Goal: Transaction & Acquisition: Book appointment/travel/reservation

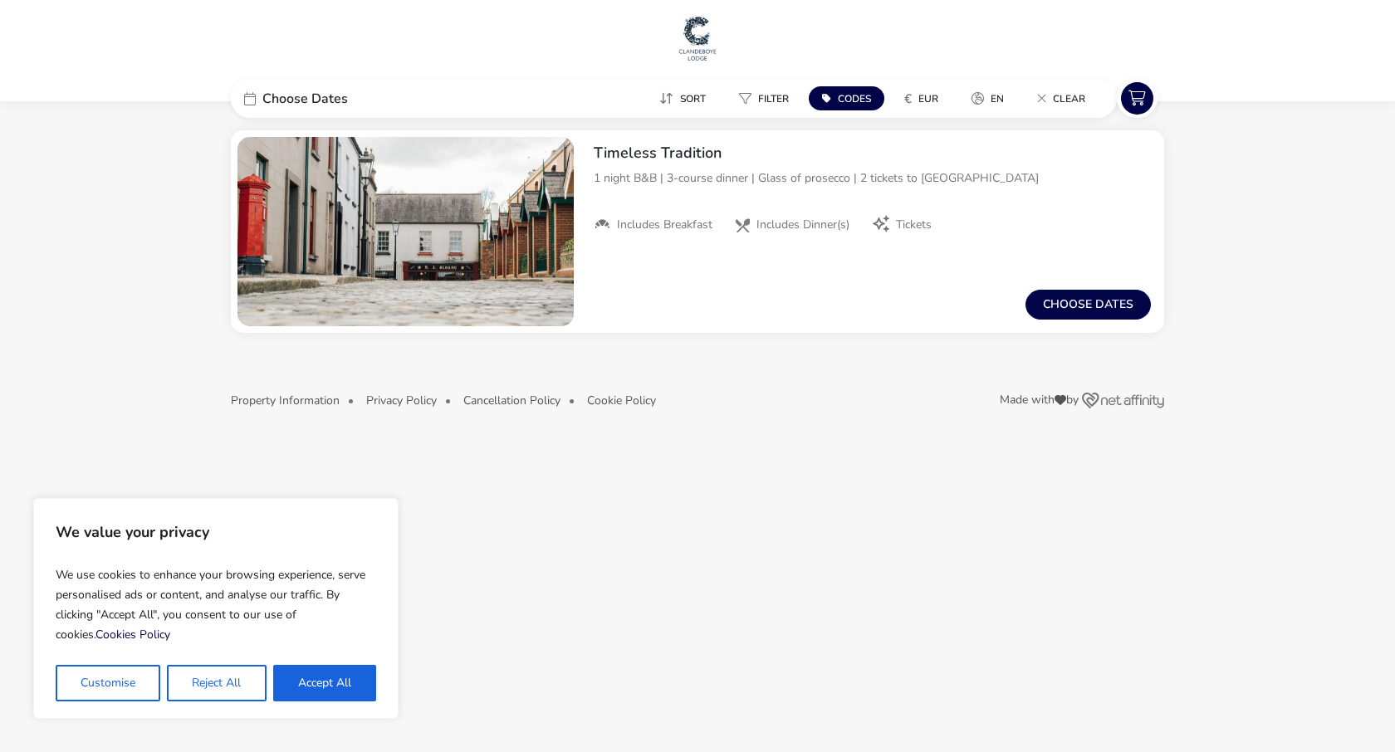
drag, startPoint x: 313, startPoint y: 686, endPoint x: 296, endPoint y: 685, distance: 17.5
click at [314, 687] on button "Accept All" at bounding box center [324, 683] width 103 height 37
checkbox input "true"
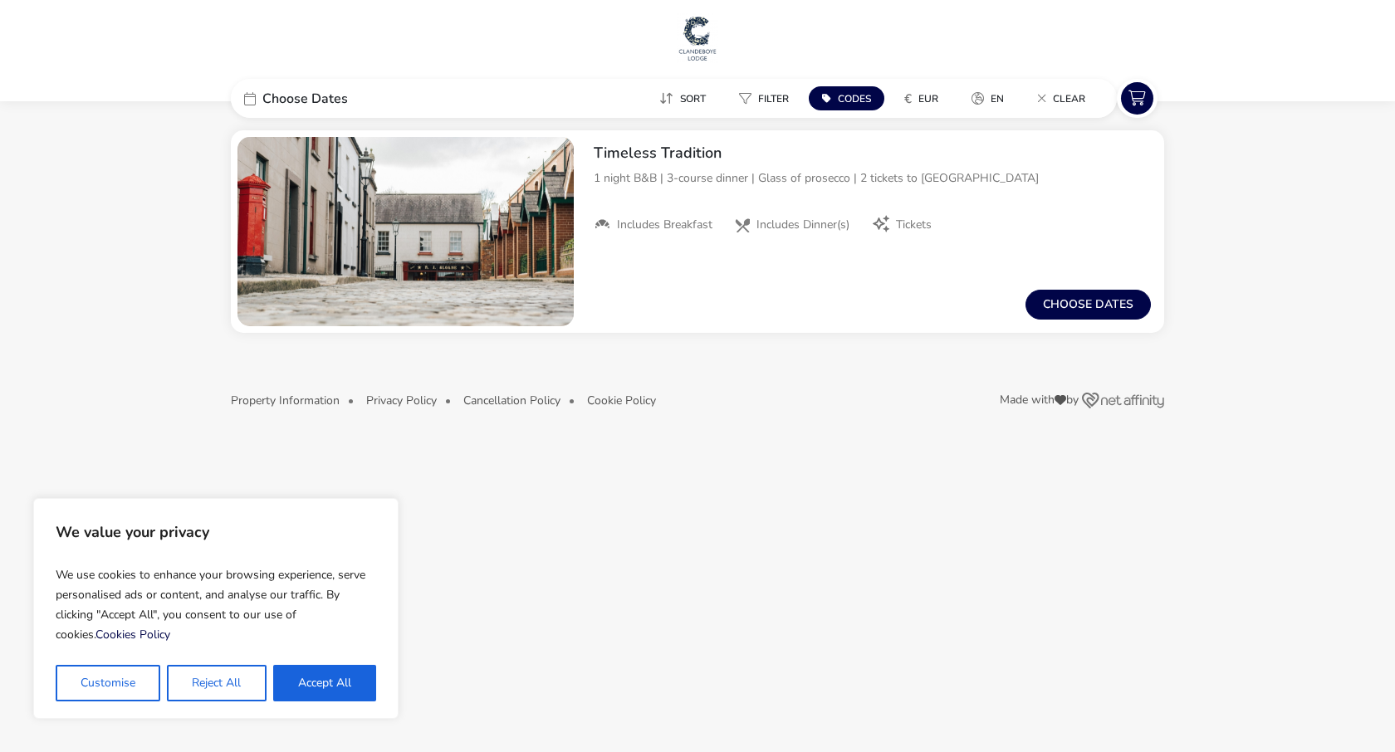
checkbox input "true"
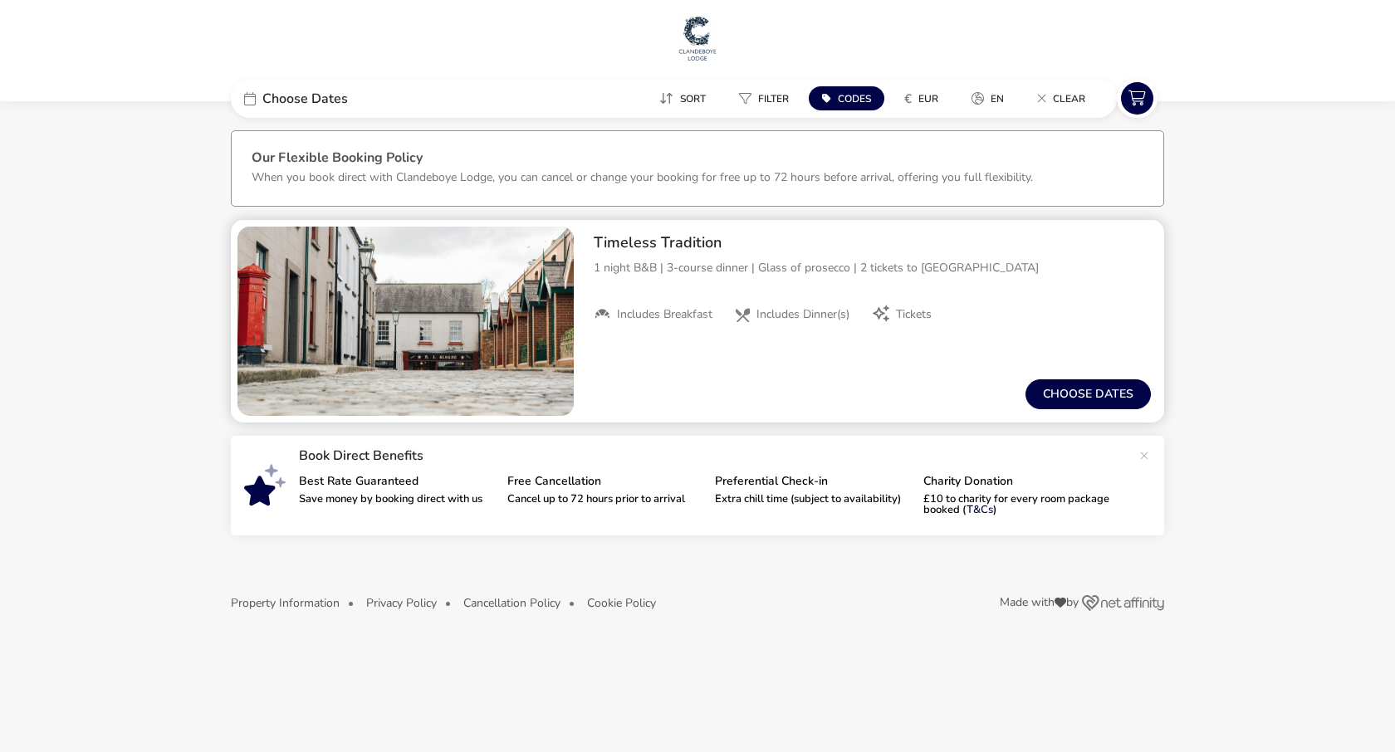
click at [464, 340] on img "1 / 1" at bounding box center [405, 321] width 336 height 189
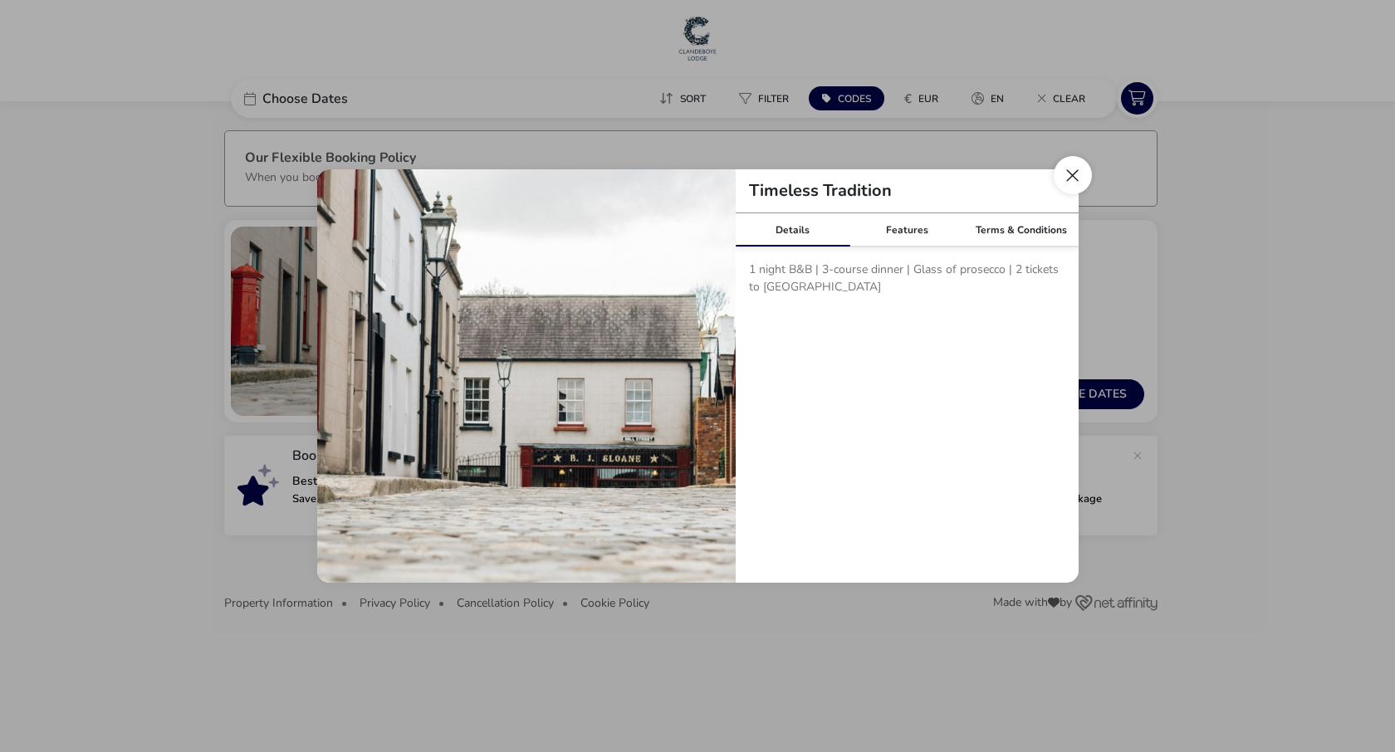
click at [1085, 171] on button "Close modal" at bounding box center [1072, 175] width 38 height 38
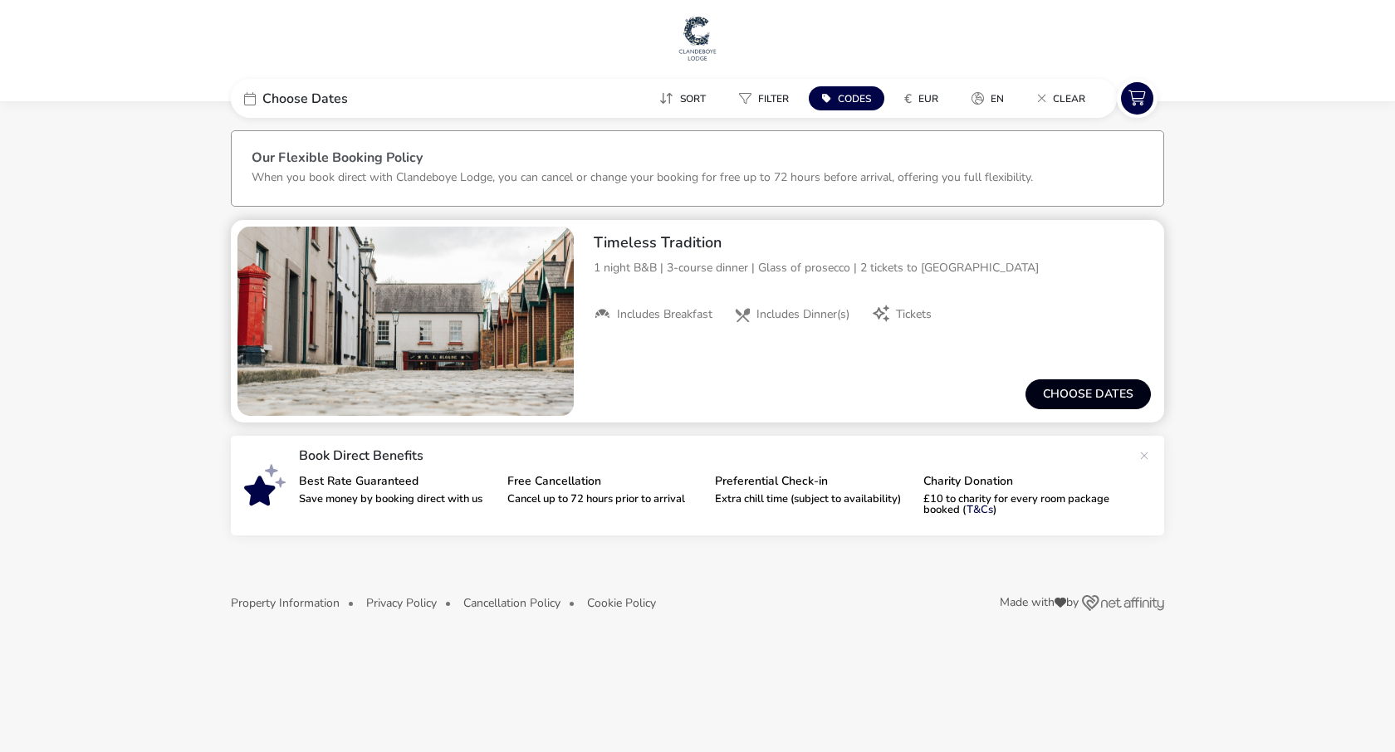
click at [1070, 391] on button "Choose dates" at bounding box center [1087, 394] width 125 height 30
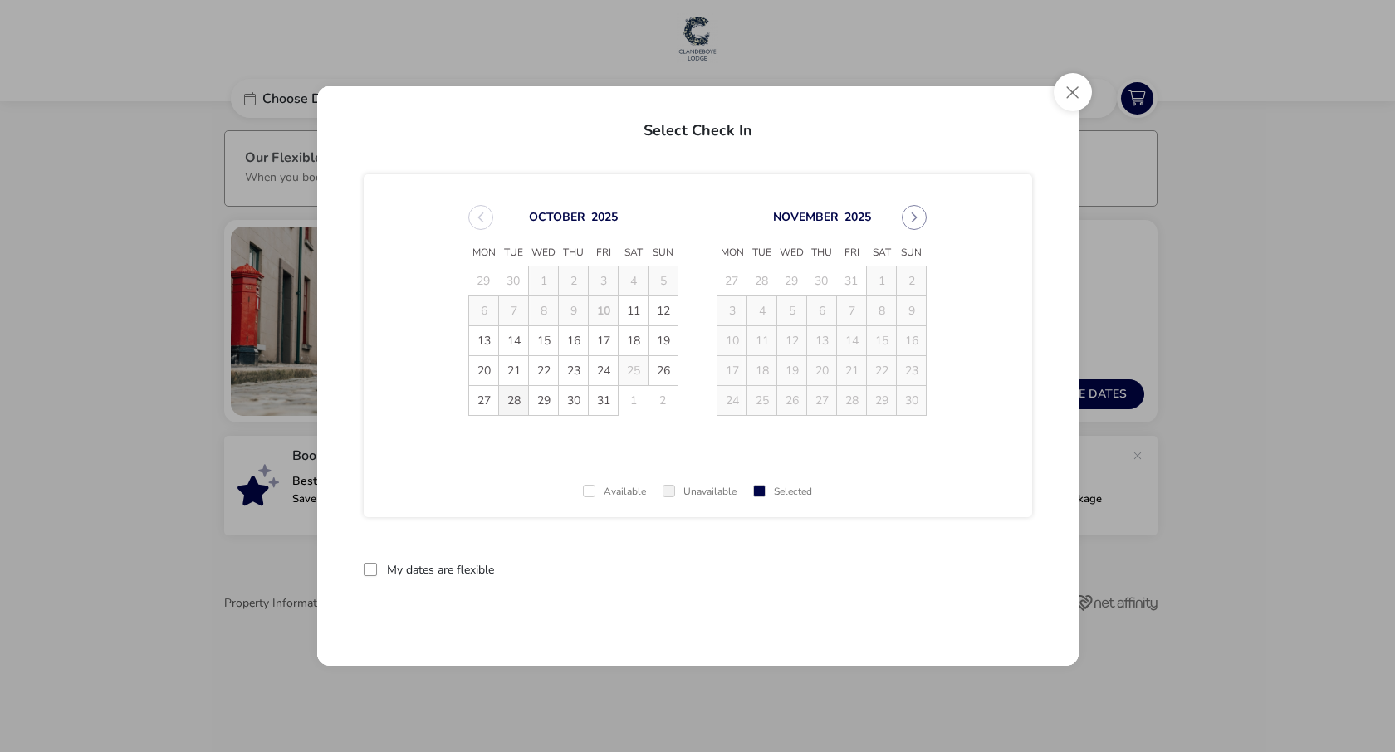
click at [519, 406] on span "28" at bounding box center [513, 400] width 29 height 29
click at [596, 404] on span "31" at bounding box center [603, 400] width 29 height 29
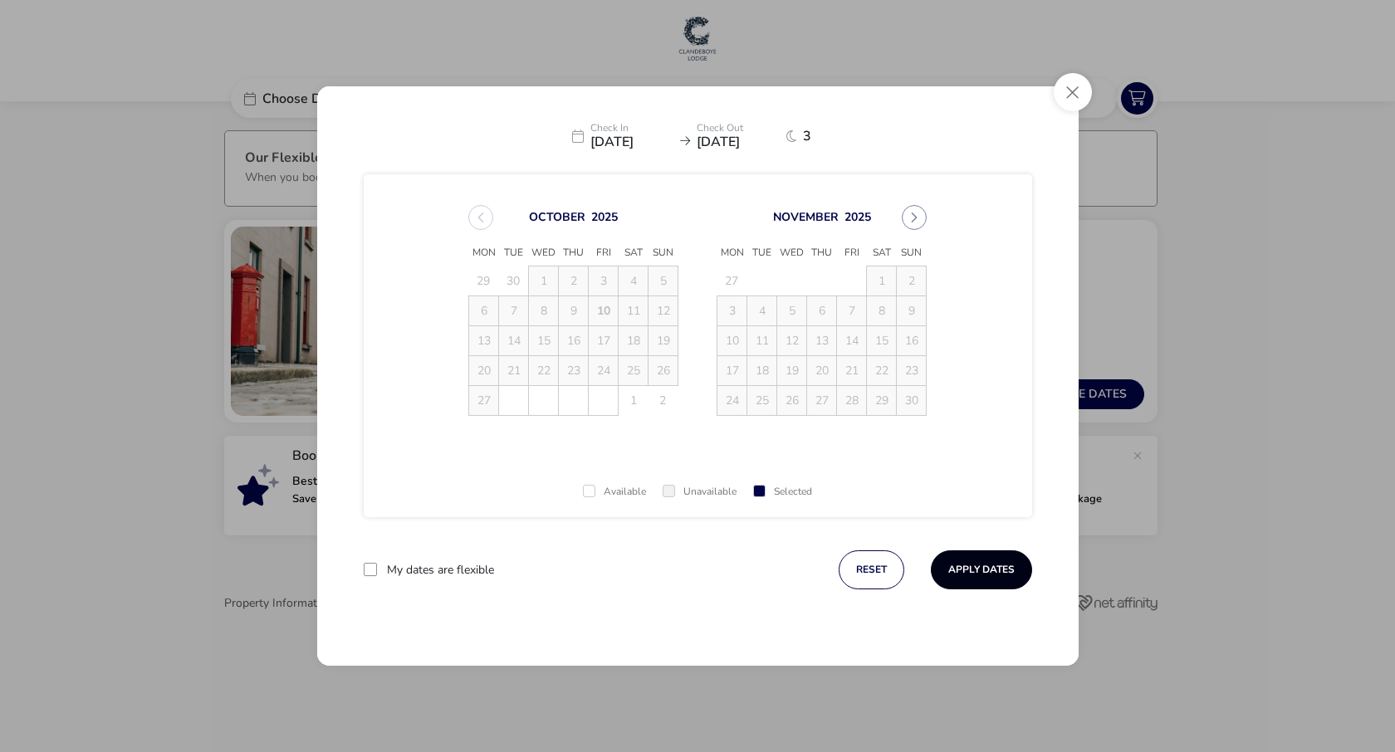
click at [968, 566] on button "Apply Dates" at bounding box center [981, 569] width 101 height 39
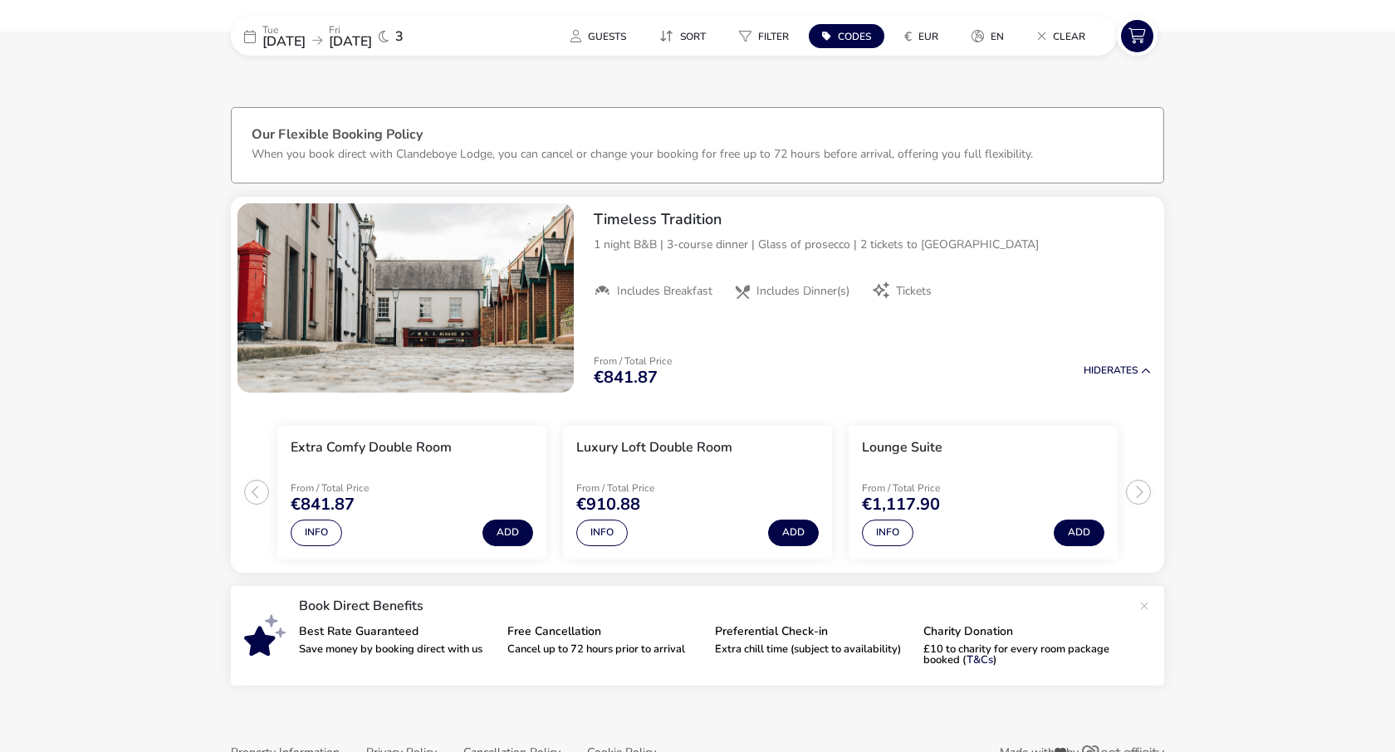
scroll to position [66, 0]
